Goal: Task Accomplishment & Management: Use online tool/utility

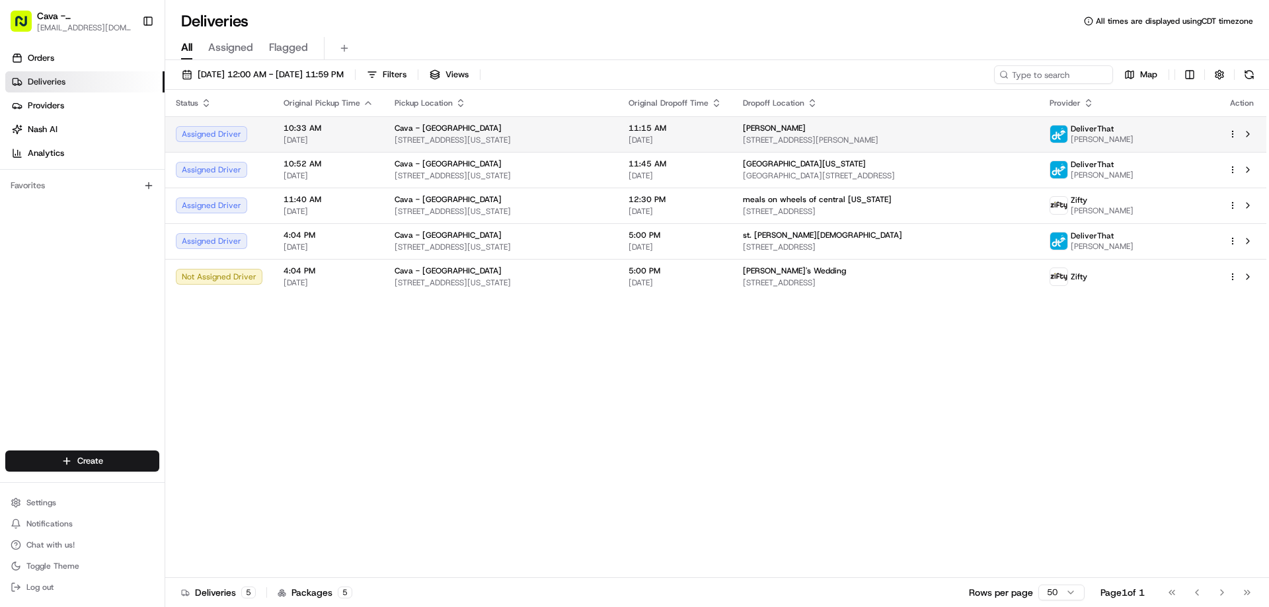
click at [1228, 133] on html "Cava - [GEOGRAPHIC_DATA] [EMAIL_ADDRESS][DOMAIN_NAME] Toggle Sidebar Orders Del…" at bounding box center [634, 303] width 1269 height 607
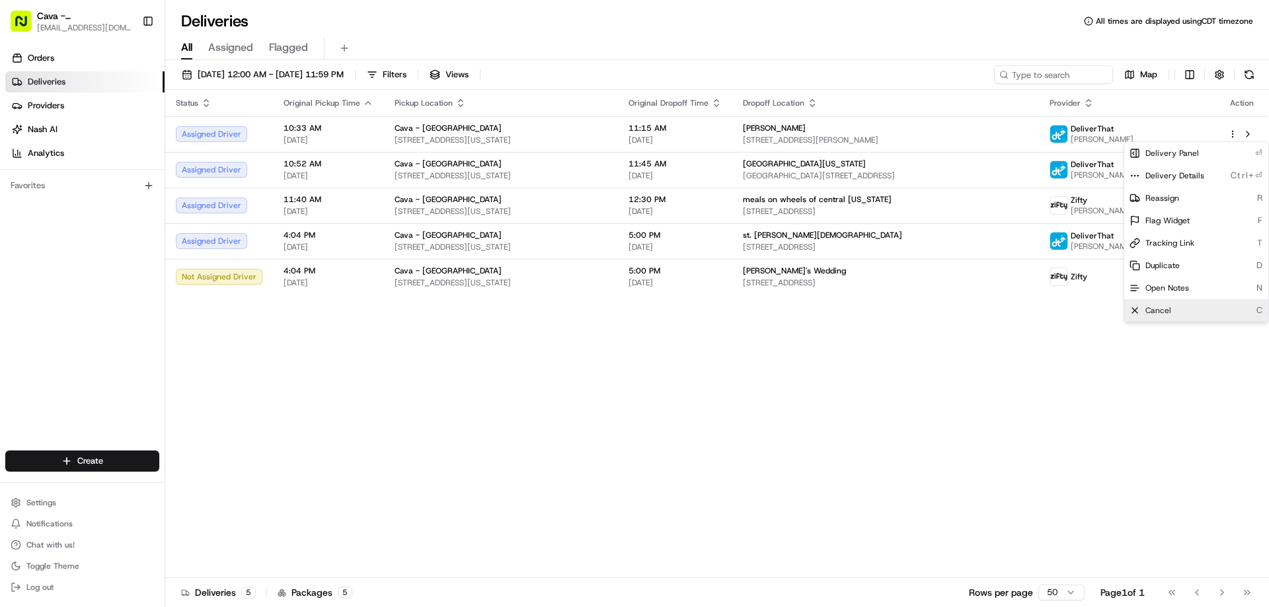
click at [1148, 306] on span "Cancel" at bounding box center [1158, 310] width 26 height 11
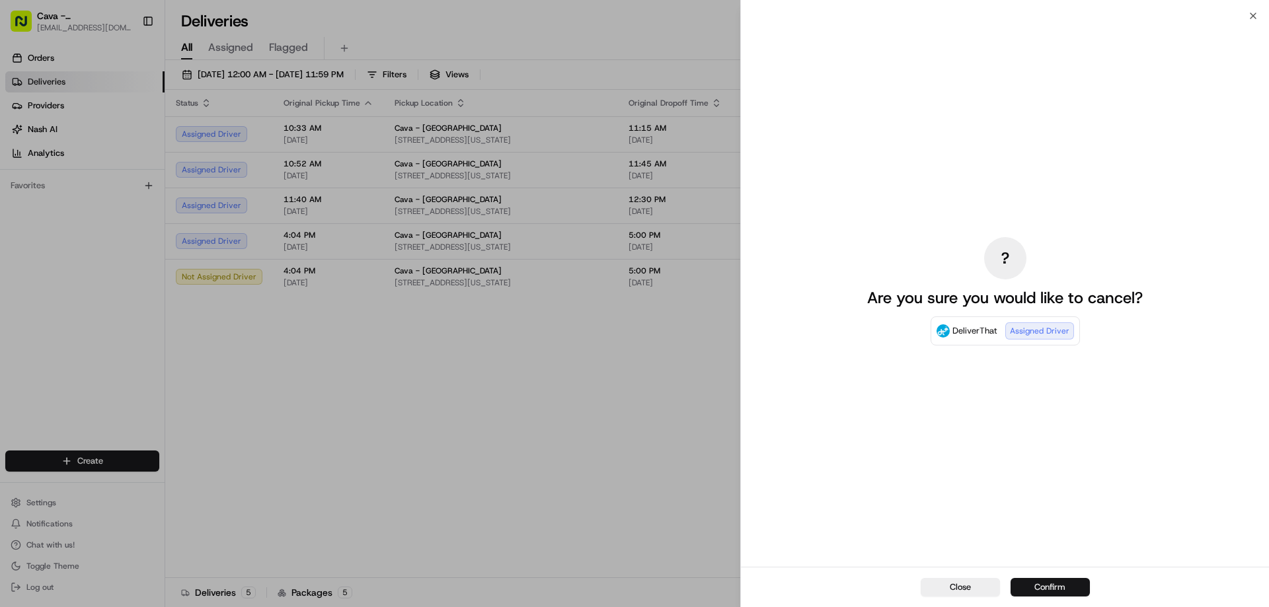
click at [1056, 587] on button "Confirm" at bounding box center [1049, 587] width 79 height 18
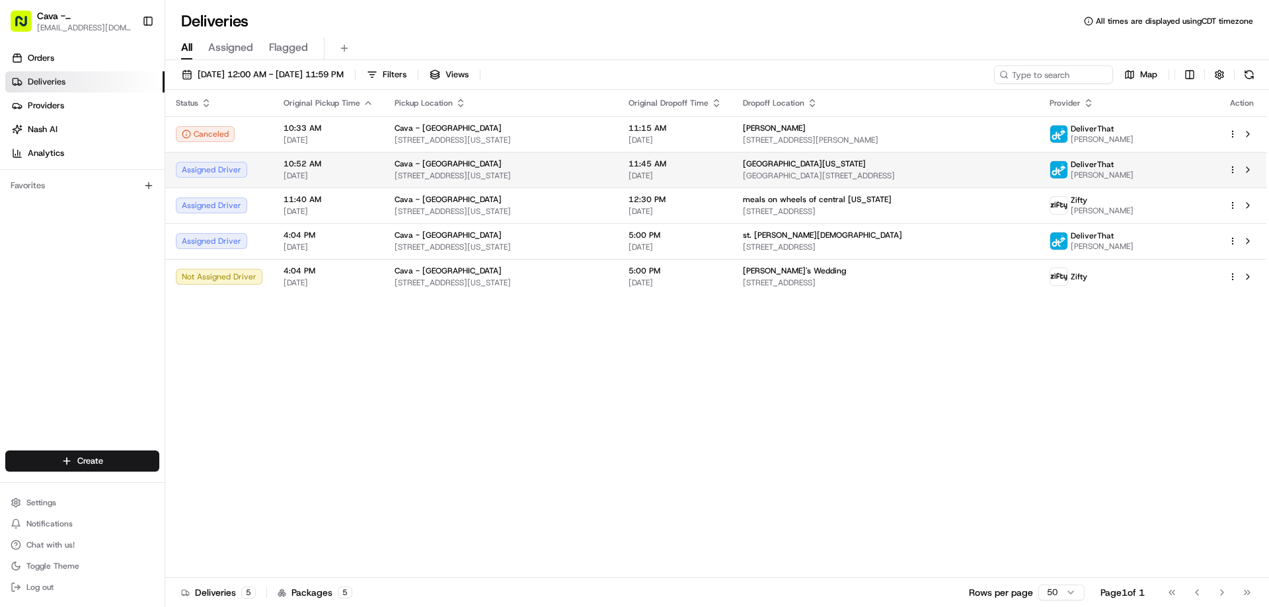
click at [1232, 172] on html "Cava - [GEOGRAPHIC_DATA] [EMAIL_ADDRESS][DOMAIN_NAME] Toggle Sidebar Orders Del…" at bounding box center [634, 303] width 1269 height 607
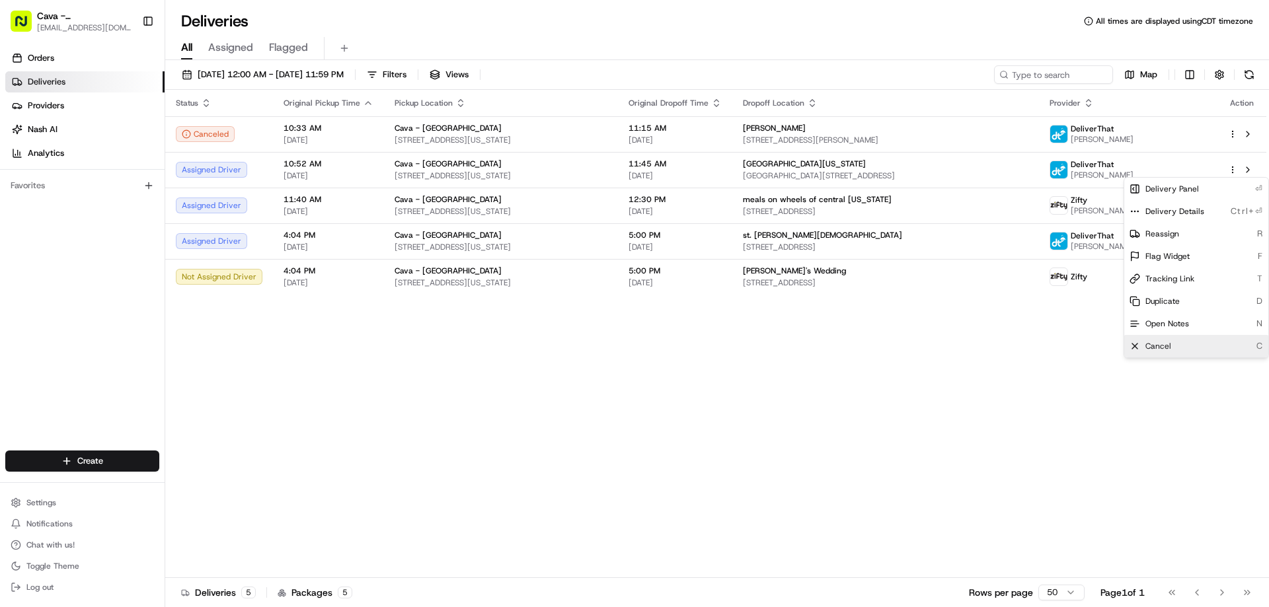
click at [1160, 338] on div "Cancel C" at bounding box center [1196, 346] width 144 height 22
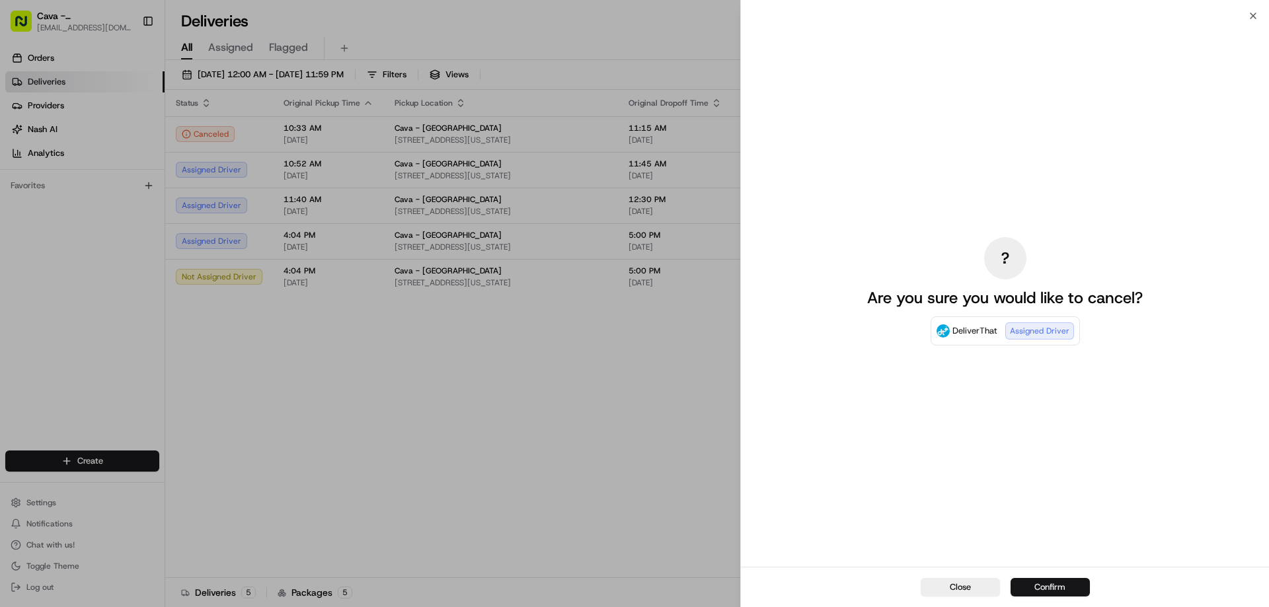
click at [1050, 583] on button "Confirm" at bounding box center [1049, 587] width 79 height 18
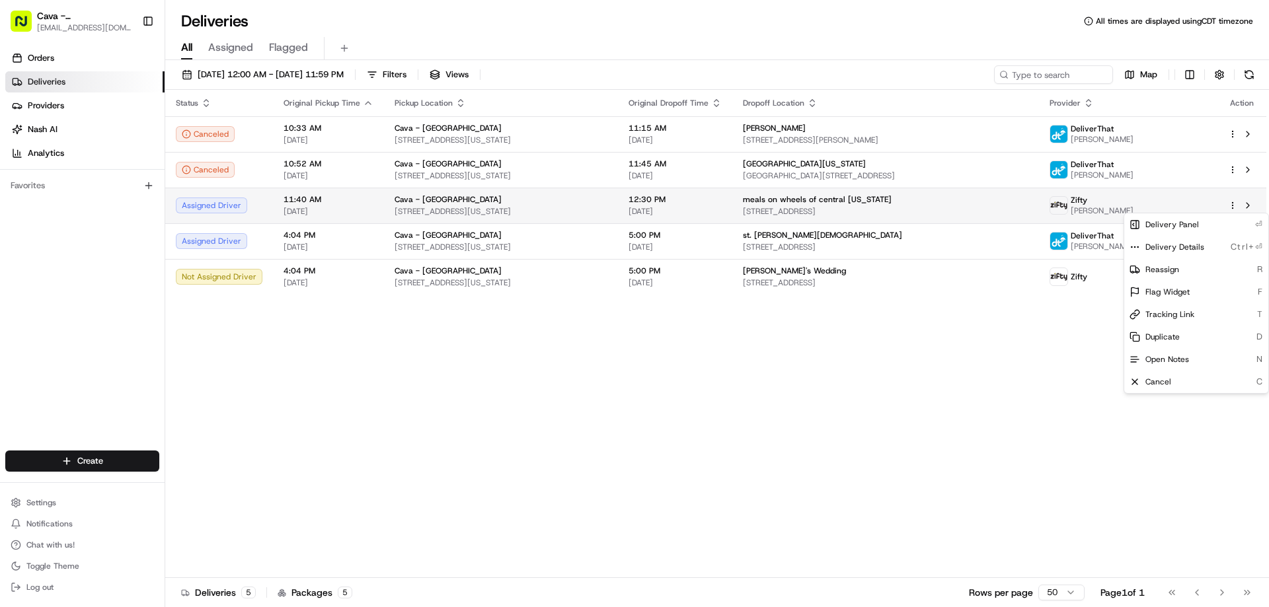
click at [1232, 205] on html "Cava - [GEOGRAPHIC_DATA] [EMAIL_ADDRESS][DOMAIN_NAME] Toggle Sidebar Orders Del…" at bounding box center [634, 303] width 1269 height 607
click at [1149, 374] on div "Cancel C" at bounding box center [1196, 382] width 144 height 22
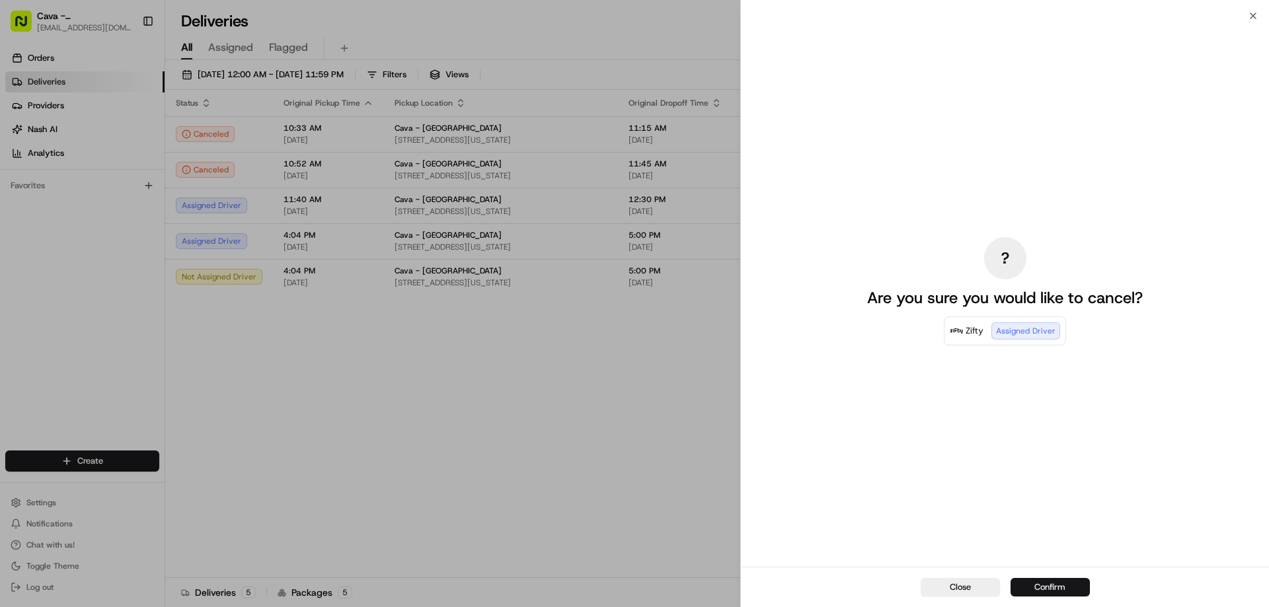
click at [1073, 584] on button "Confirm" at bounding box center [1049, 587] width 79 height 18
